Goal: Task Accomplishment & Management: Use online tool/utility

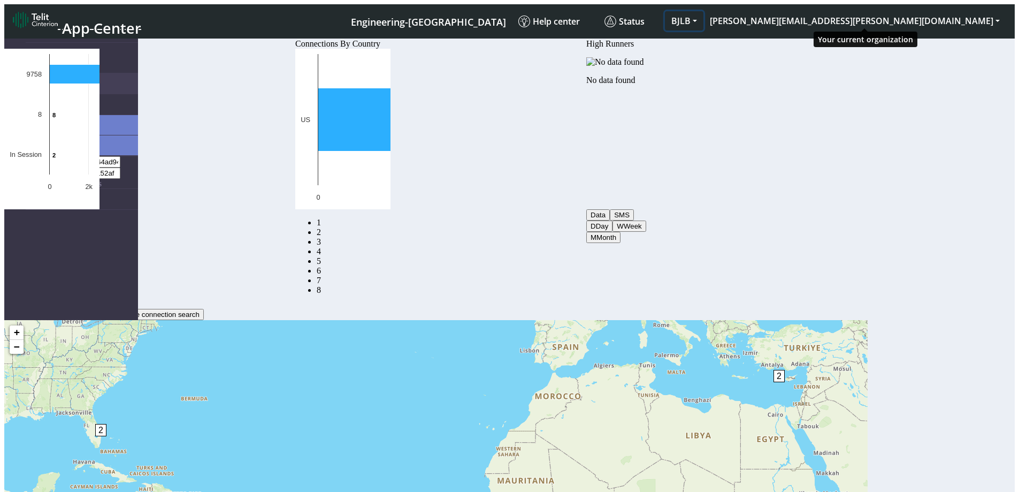
click at [704, 20] on button "BJLB" at bounding box center [684, 20] width 39 height 19
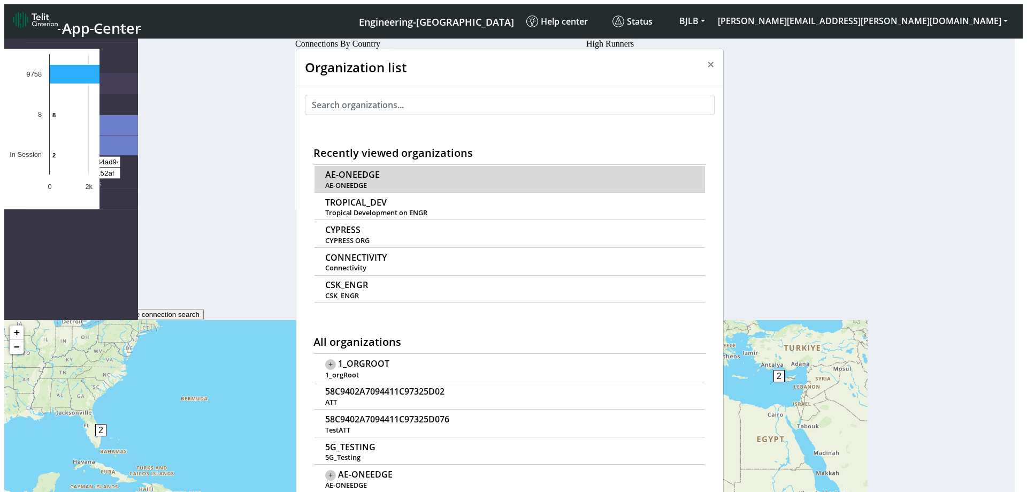
scroll to position [4, 0]
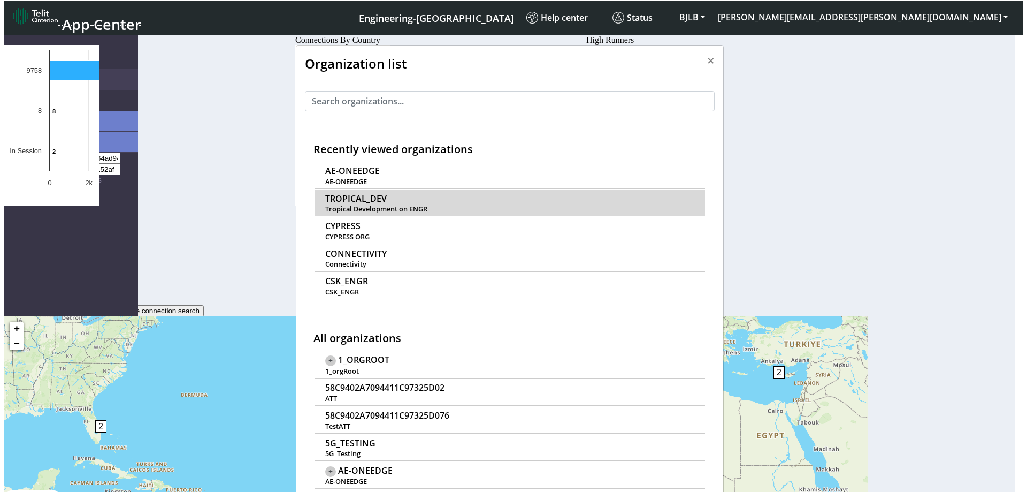
click at [346, 194] on span "TROPICAL_DEV" at bounding box center [356, 199] width 62 height 10
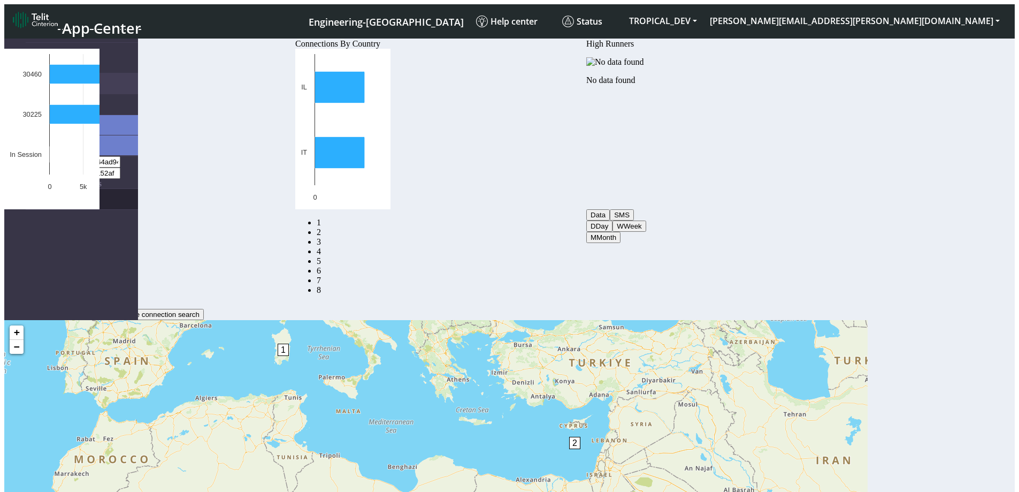
click at [35, 189] on link "eUICCs" at bounding box center [82, 199] width 112 height 20
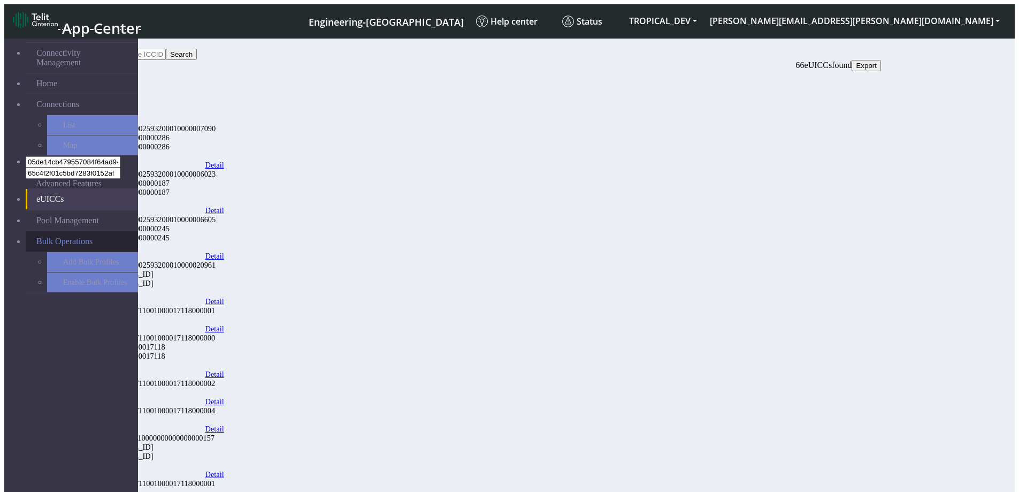
click at [36, 237] on span "Bulk Operations" at bounding box center [64, 242] width 56 height 10
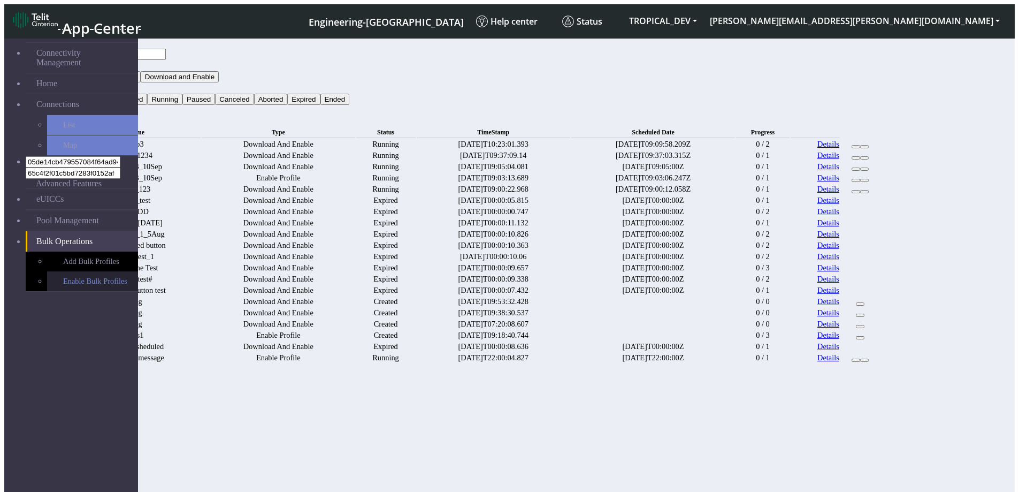
click at [68, 271] on link "Enable Bulk Profiles" at bounding box center [92, 281] width 91 height 20
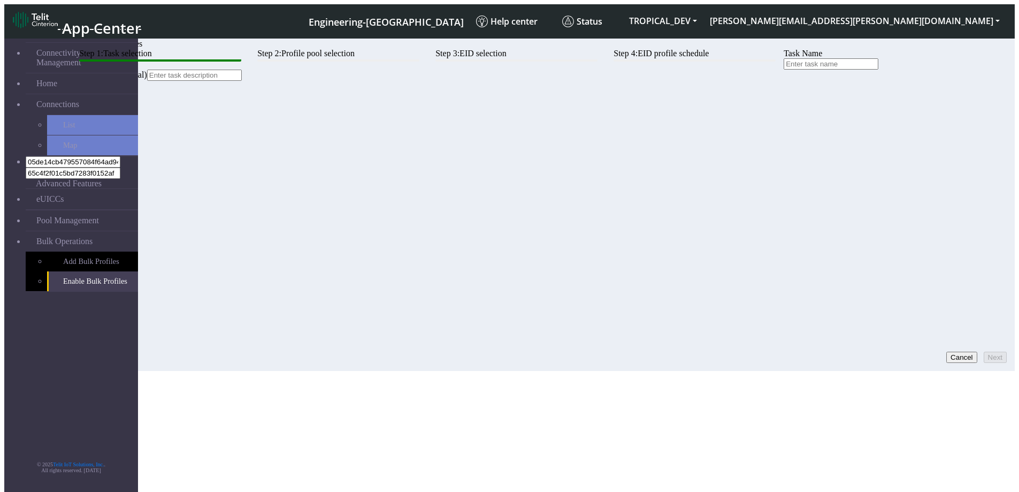
click at [784, 70] on input "text" at bounding box center [831, 63] width 95 height 11
type input "e"
type input "Test"
click at [992, 352] on button "Next" at bounding box center [995, 357] width 23 height 11
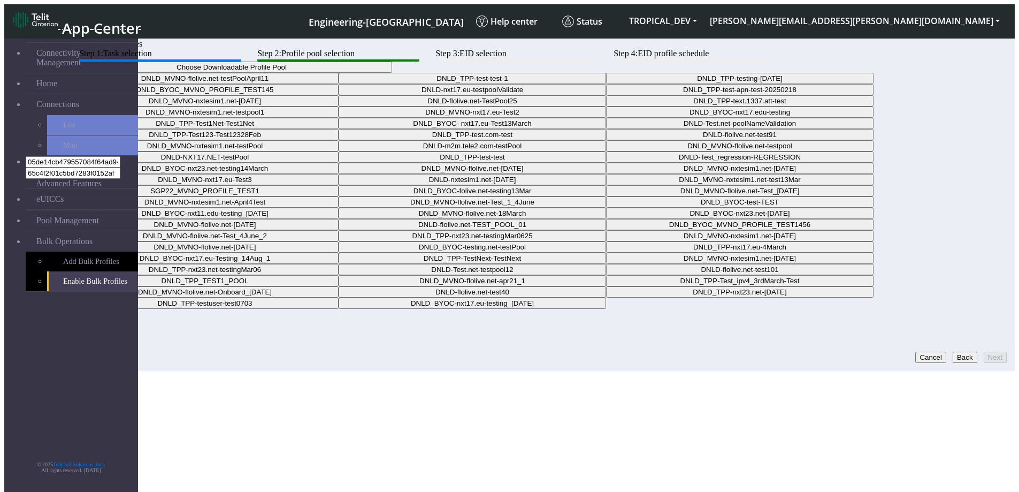
click at [392, 73] on button "Choose Downloadable Profile Pool" at bounding box center [231, 67] width 321 height 11
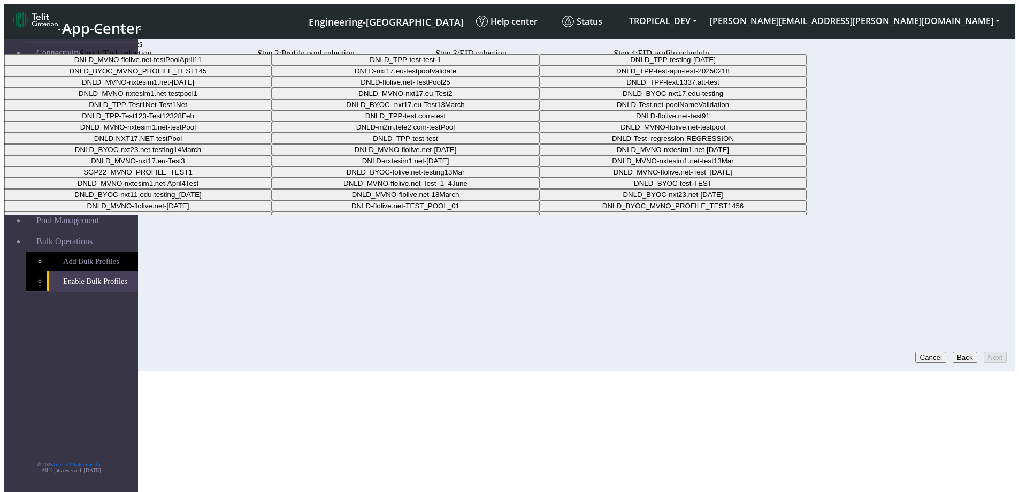
drag, startPoint x: 454, startPoint y: 143, endPoint x: 467, endPoint y: 148, distance: 13.2
click at [454, 65] on Pool0a4bb425-3b17-46be-a84b-08cb163d2d9b-dropdown "DNLD_TPP-test-test-1" at bounding box center [406, 59] width 268 height 11
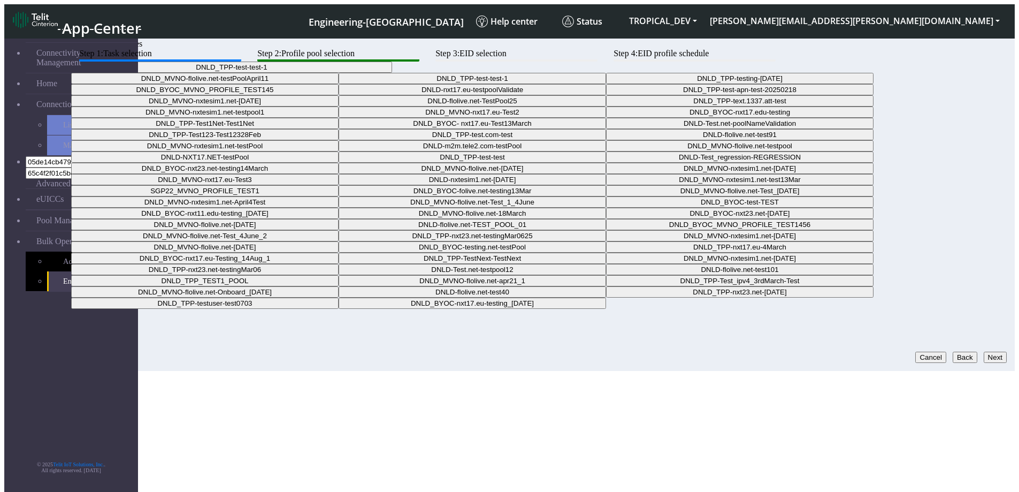
click at [989, 352] on button "Next" at bounding box center [995, 357] width 23 height 11
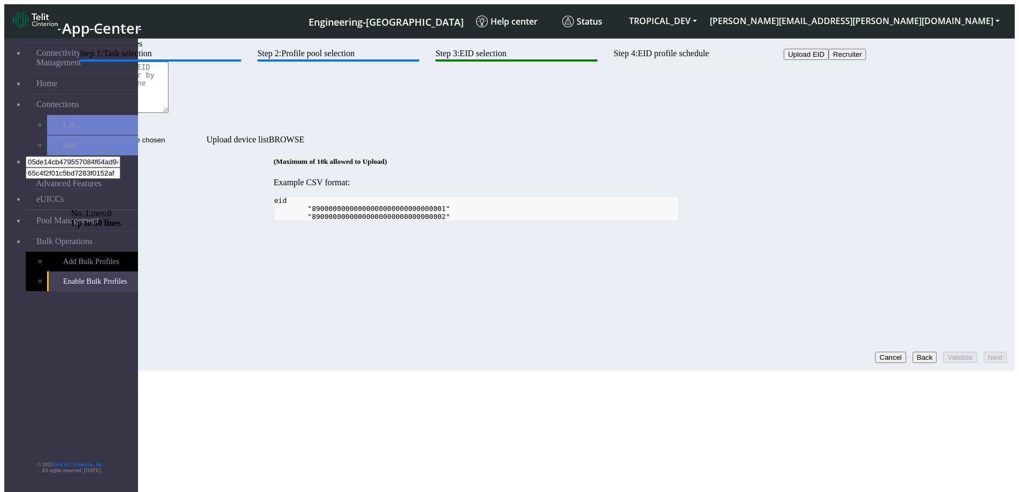
click at [784, 60] on button "Upload EID" at bounding box center [806, 54] width 45 height 11
click at [829, 60] on button "Recruiter" at bounding box center [847, 54] width 37 height 11
click at [169, 113] on textarea at bounding box center [119, 87] width 97 height 51
type textarea "asdfawerw"
click at [954, 356] on button "Validate" at bounding box center [960, 357] width 34 height 11
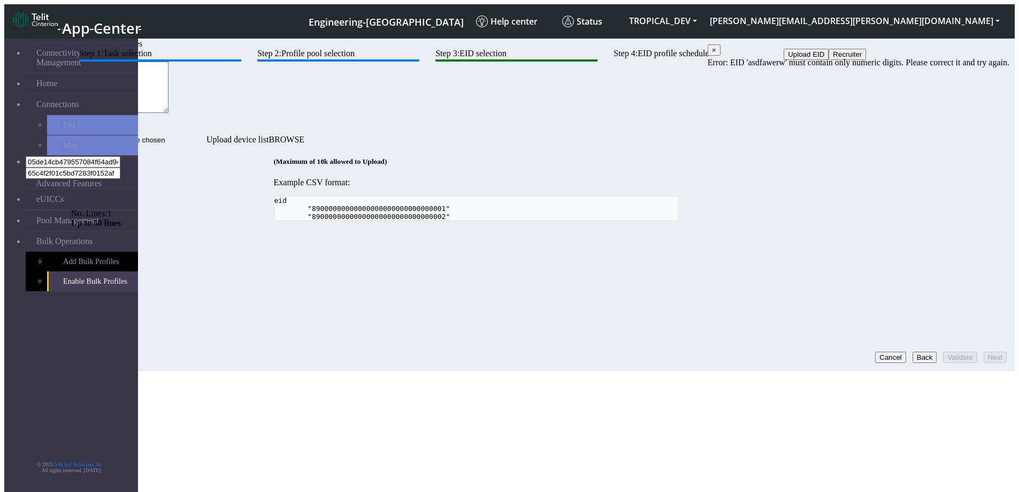
click at [913, 352] on button "Back" at bounding box center [925, 357] width 25 height 11
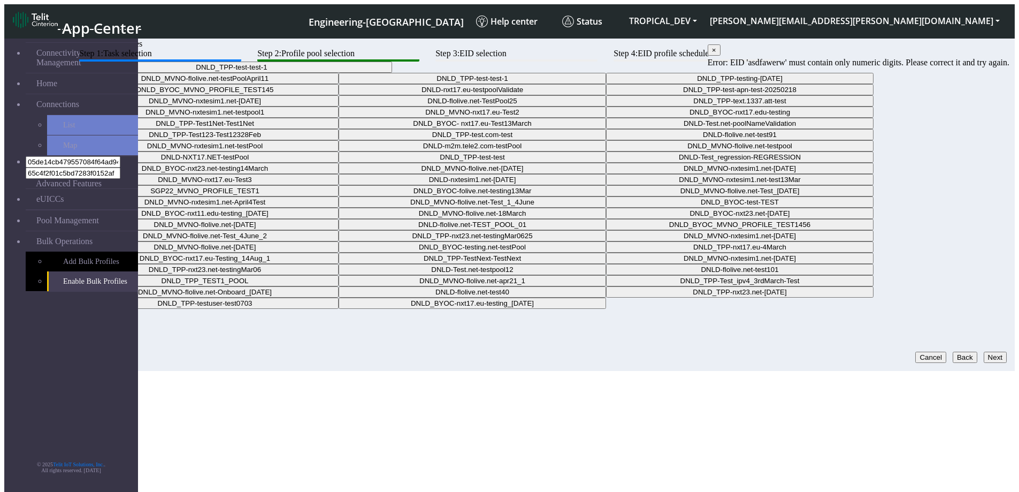
click at [392, 73] on button "DNLD_TPP-test-test-1" at bounding box center [231, 67] width 321 height 11
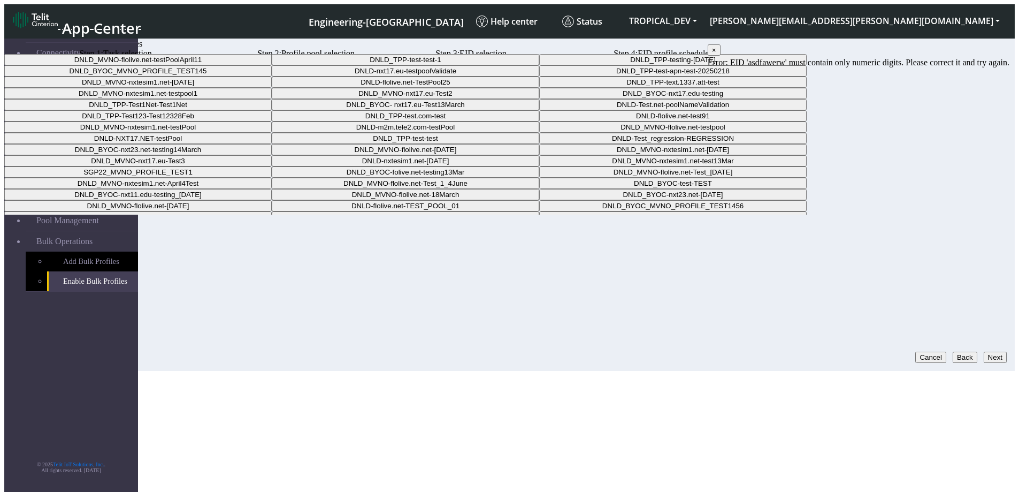
click at [479, 65] on Pool0a4bb425-3b17-46be-a84b-08cb163d2d9b-dropdown "DNLD_TPP-test-test-1" at bounding box center [406, 59] width 268 height 11
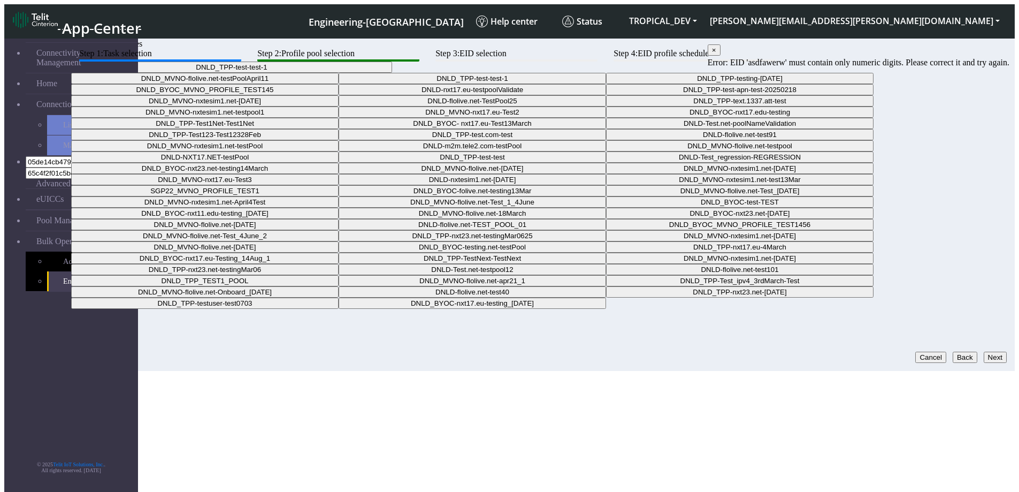
click at [990, 352] on button "Next" at bounding box center [995, 357] width 23 height 11
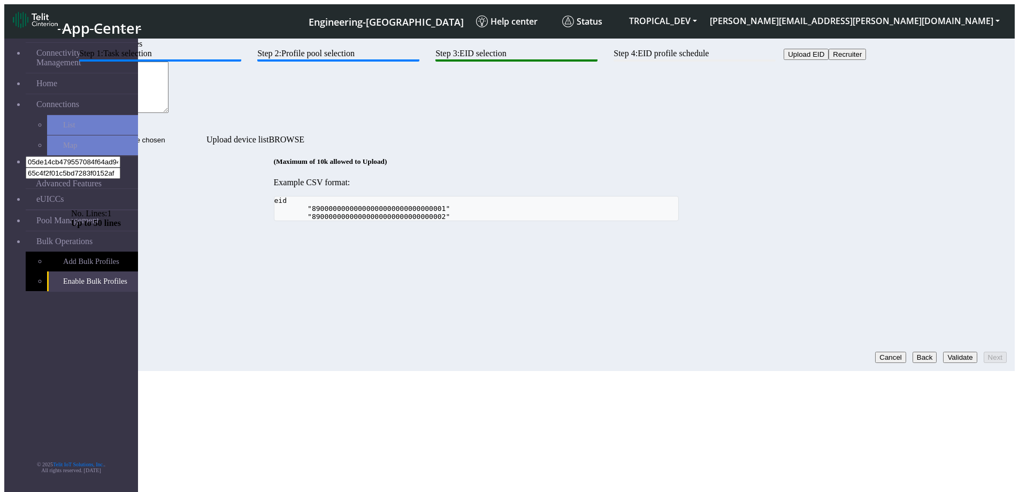
drag, startPoint x: 461, startPoint y: 149, endPoint x: 226, endPoint y: 119, distance: 236.9
click at [228, 119] on div "Upload EID Recruiter asdfawerw No. Lines: 1 Up to 50 lines Upload device list" at bounding box center [476, 97] width 810 height 97
type textarea "awerwqer"
click at [943, 352] on button "Validate" at bounding box center [960, 357] width 34 height 11
drag, startPoint x: 420, startPoint y: 150, endPoint x: 287, endPoint y: 133, distance: 133.3
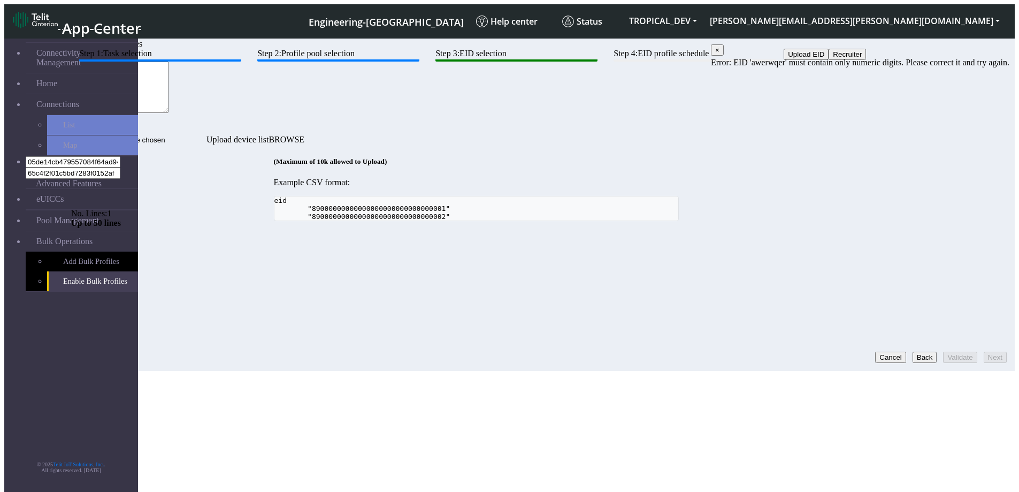
click at [287, 133] on div "awerwqer No. Lines: 1 Up to 50 lines" at bounding box center [476, 97] width 810 height 74
click at [361, 221] on div "Step 1: Task selection Step 2: Profile pool selection Step 3: EID selection Ste…" at bounding box center [476, 135] width 810 height 172
click at [169, 113] on textarea at bounding box center [119, 87] width 97 height 51
drag, startPoint x: 447, startPoint y: 149, endPoint x: 252, endPoint y: 124, distance: 196.4
click at [254, 124] on div "werwersef No. Lines: 1 Up to 50 lines" at bounding box center [476, 97] width 810 height 74
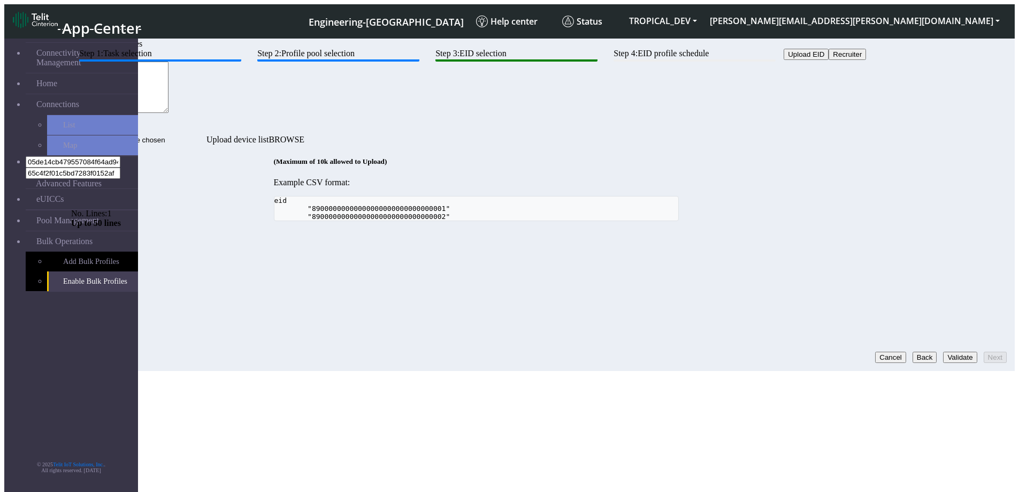
click at [946, 352] on button "Validate" at bounding box center [960, 357] width 34 height 11
click at [718, 53] on span "×" at bounding box center [715, 50] width 4 height 8
click at [960, 352] on button "Validate" at bounding box center [960, 357] width 34 height 11
click at [169, 113] on textarea "801111111111111111" at bounding box center [119, 87] width 97 height 51
click at [952, 352] on button "Validate" at bounding box center [960, 357] width 34 height 11
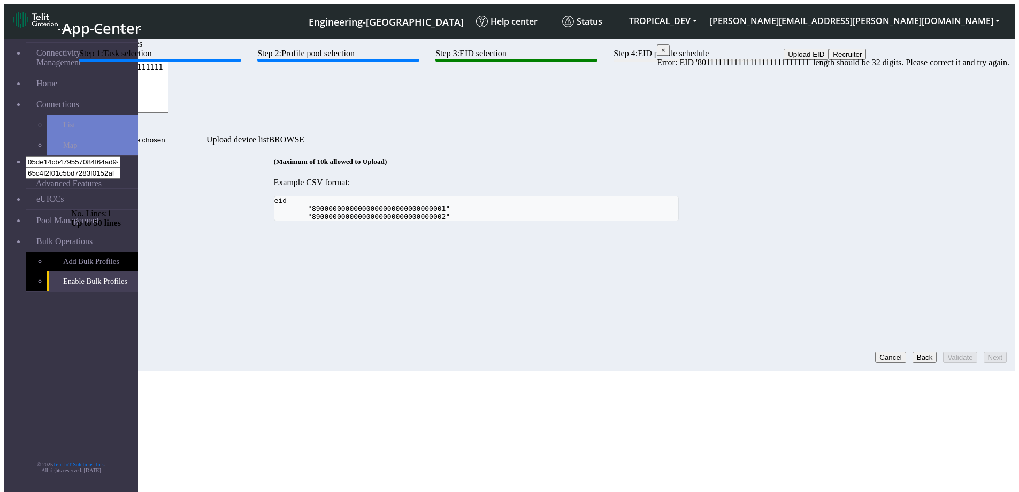
click at [169, 113] on textarea "8011111111111111111111111111" at bounding box center [119, 87] width 97 height 51
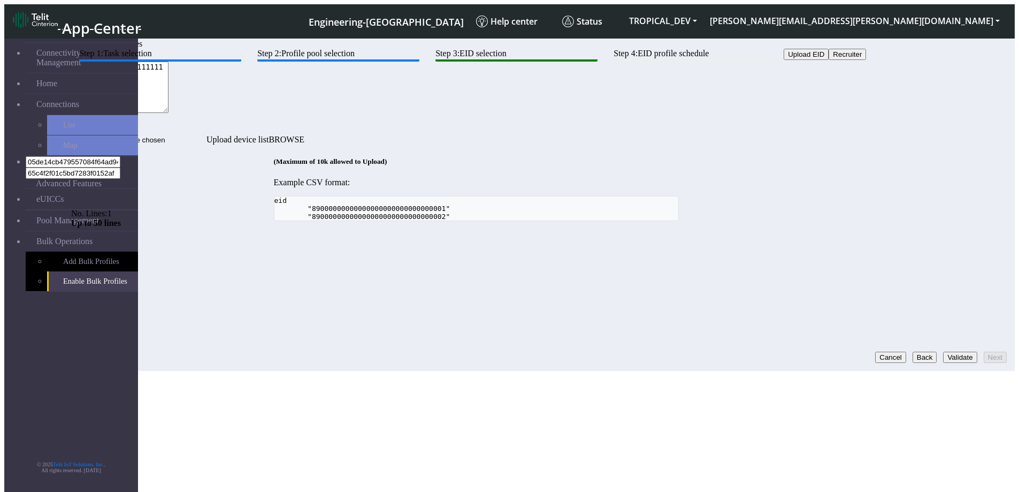
click at [947, 352] on button "Validate" at bounding box center [960, 357] width 34 height 11
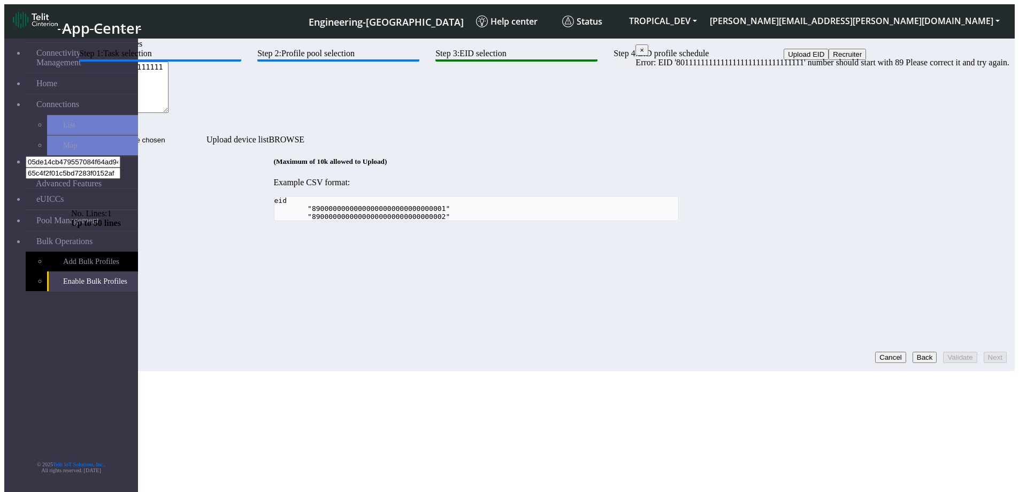
click at [169, 113] on textarea "80111111111111111111111111111111" at bounding box center [119, 87] width 97 height 51
type textarea "89111111111111111111111111111111"
click at [950, 352] on button "Validate" at bounding box center [960, 357] width 34 height 11
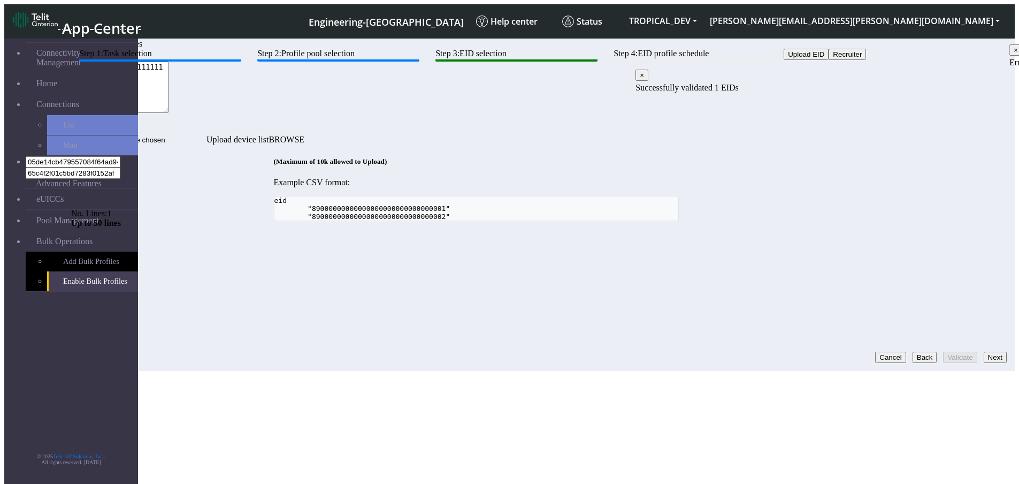
click at [644, 79] on span "×" at bounding box center [642, 75] width 4 height 8
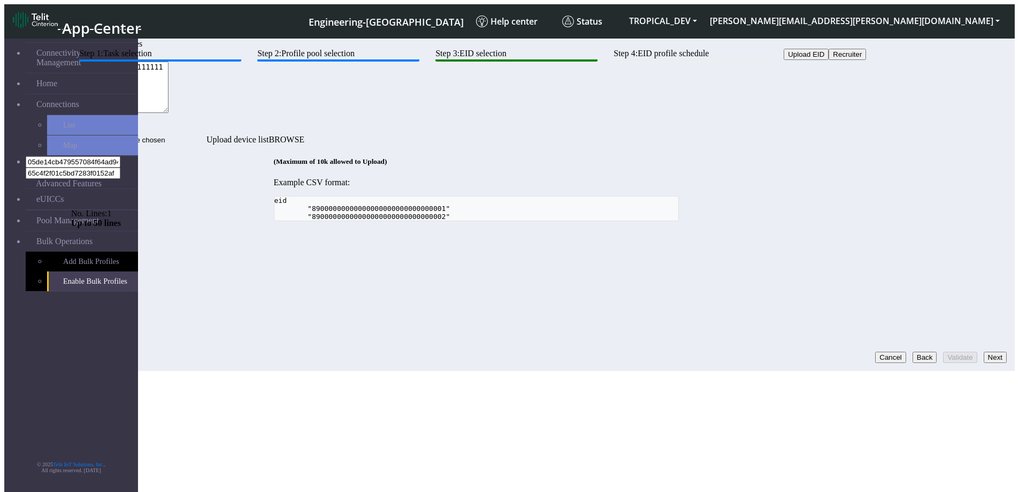
click at [169, 113] on textarea "89111111111111111111111111111111" at bounding box center [119, 87] width 97 height 51
drag, startPoint x: 390, startPoint y: 134, endPoint x: 146, endPoint y: 109, distance: 245.3
click at [149, 110] on div "Upload EID Recruiter 89111111111111111111111111111111 No. Lines: 1 Up to 50 lin…" at bounding box center [476, 97] width 810 height 97
